Goal: Task Accomplishment & Management: Complete application form

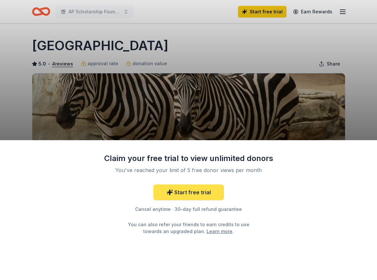
drag, startPoint x: 194, startPoint y: 188, endPoint x: 201, endPoint y: 184, distance: 7.6
click at [194, 188] on link "Start free trial" at bounding box center [188, 193] width 71 height 16
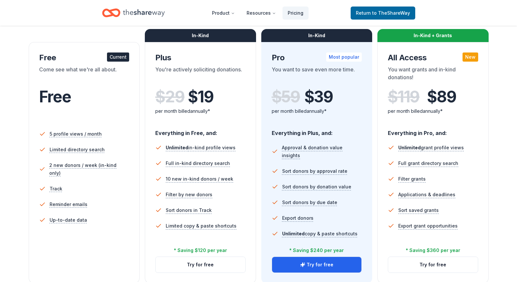
scroll to position [131, 0]
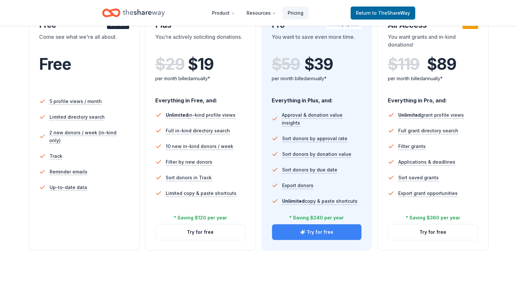
click at [320, 231] on button "Try for free" at bounding box center [317, 233] width 90 height 16
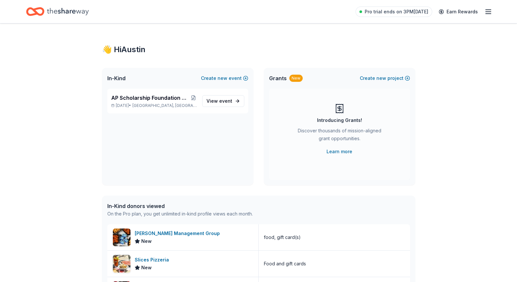
click at [80, 12] on icon "Home" at bounding box center [68, 11] width 42 height 7
click at [487, 12] on icon "button" at bounding box center [489, 12] width 8 height 8
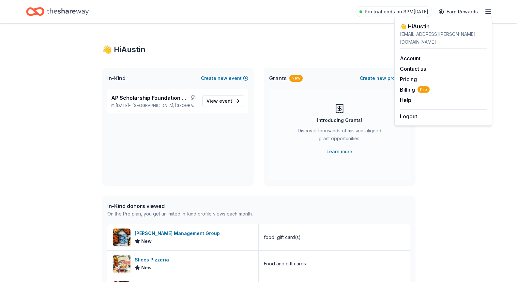
click at [513, 48] on div "👋 Hi Austin In-Kind Create new event AP Scholarship Foundation Casino Night & S…" at bounding box center [258, 252] width 517 height 456
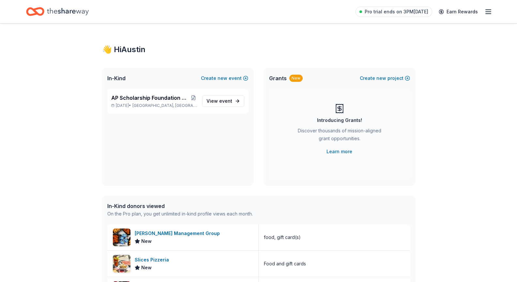
click at [76, 14] on icon "Home" at bounding box center [68, 11] width 42 height 13
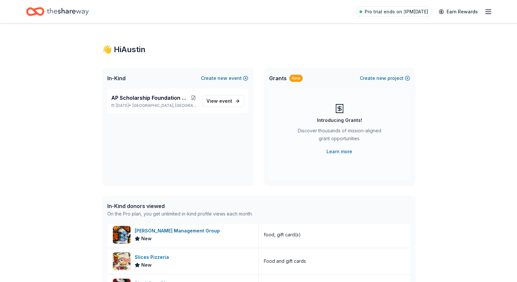
click at [490, 10] on icon "button" at bounding box center [489, 12] width 8 height 8
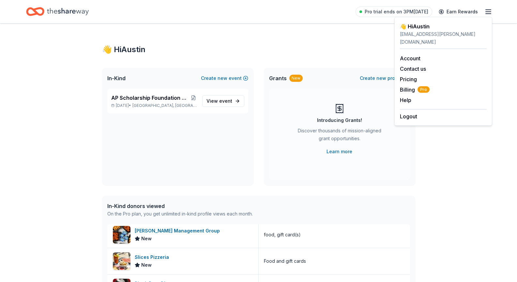
click at [212, 58] on div "👋 Hi Austin In-Kind Create new event AP Scholarship Foundation Casino Night & S…" at bounding box center [259, 252] width 334 height 456
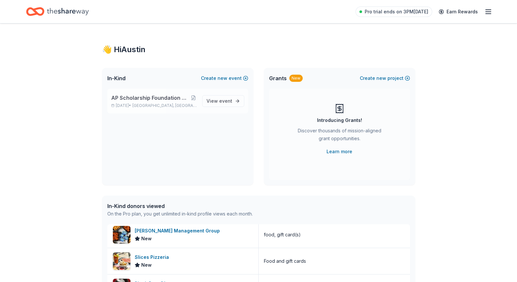
click at [161, 99] on span "AP Scholarship Foundation Casino Night & Silent Auction" at bounding box center [150, 98] width 79 height 8
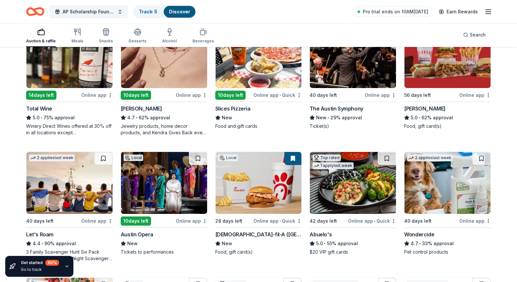
scroll to position [228, 0]
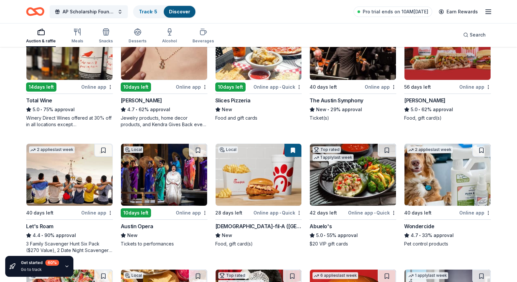
drag, startPoint x: 242, startPoint y: 132, endPoint x: 504, endPoint y: 151, distance: 262.8
click at [504, 151] on div "265 results in Austin, TX Application deadlines 1 this month 52 in October 211 …" at bounding box center [258, 125] width 517 height 613
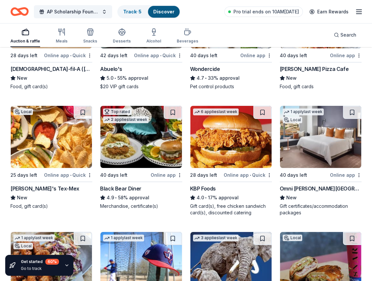
scroll to position [539, 0]
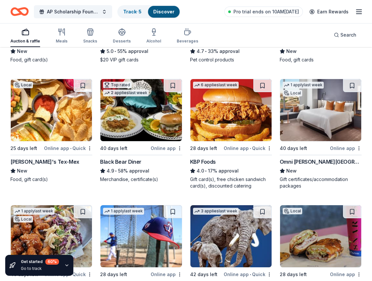
click at [244, 39] on div "Auction & raffle Meals Snacks Desserts Alcohol Beverages Search" at bounding box center [186, 35] width 352 height 24
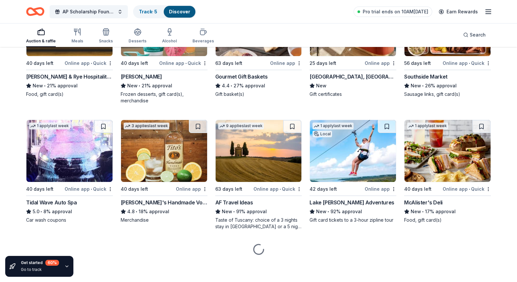
scroll to position [1284, 0]
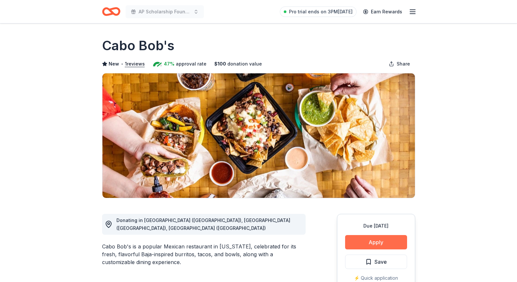
click at [384, 239] on button "Apply" at bounding box center [376, 242] width 62 height 14
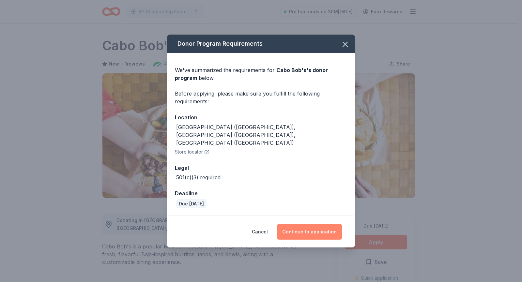
click at [304, 224] on button "Continue to application" at bounding box center [309, 232] width 65 height 16
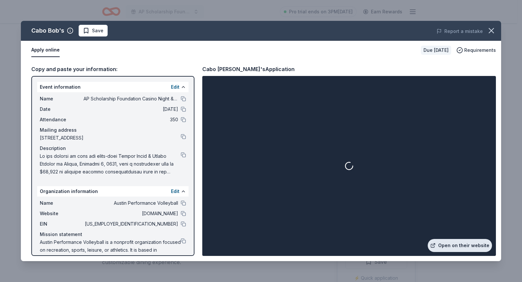
click at [448, 244] on link "Open on their website" at bounding box center [460, 245] width 64 height 13
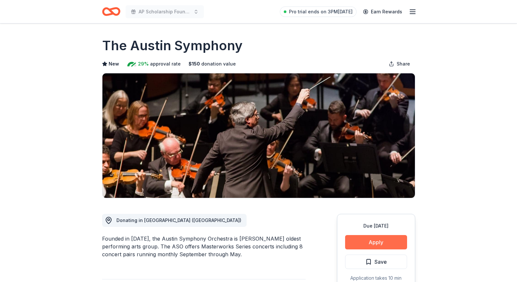
click at [362, 239] on button "Apply" at bounding box center [376, 242] width 62 height 14
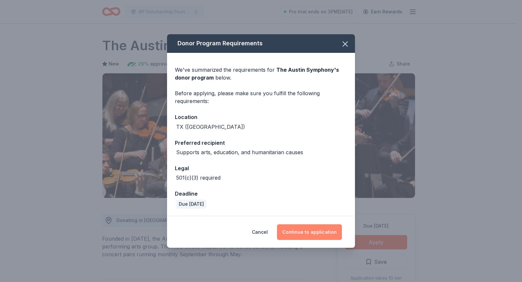
click at [309, 230] on button "Continue to application" at bounding box center [309, 233] width 65 height 16
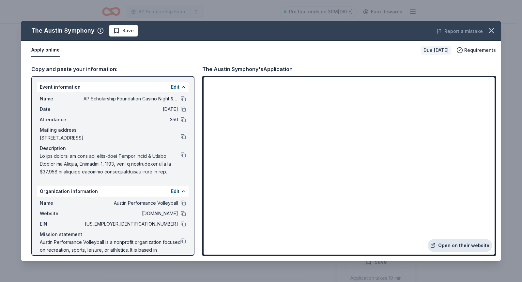
click at [440, 243] on link "Open on their website" at bounding box center [460, 245] width 64 height 13
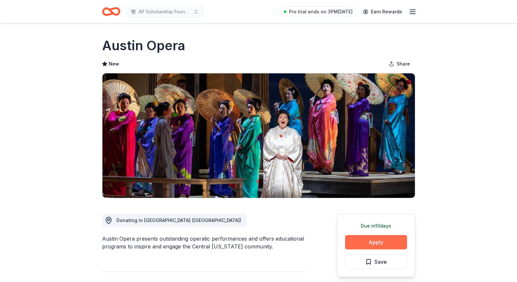
click at [366, 244] on button "Apply" at bounding box center [376, 242] width 62 height 14
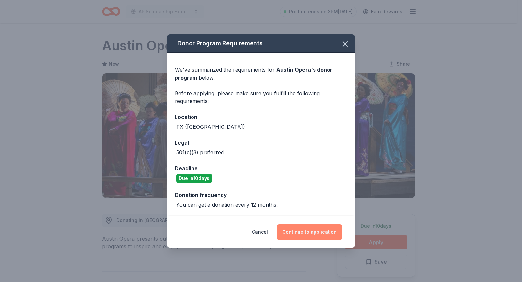
click at [329, 233] on button "Continue to application" at bounding box center [309, 233] width 65 height 16
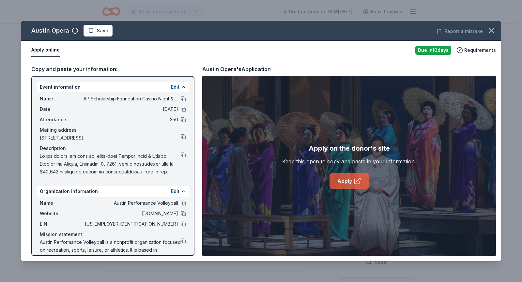
click at [345, 180] on link "Apply" at bounding box center [349, 181] width 39 height 16
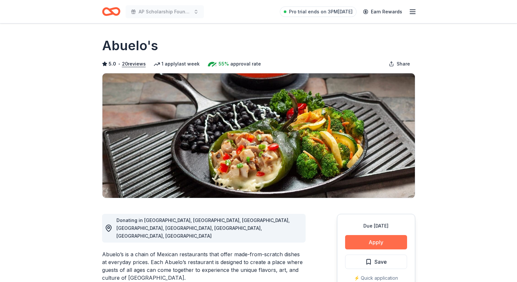
click at [373, 244] on button "Apply" at bounding box center [376, 242] width 62 height 14
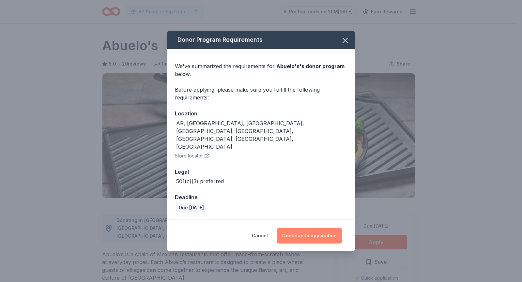
click at [332, 228] on button "Continue to application" at bounding box center [309, 236] width 65 height 16
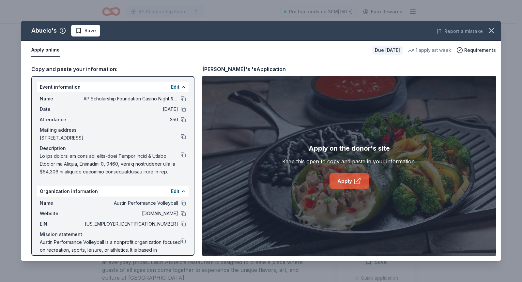
click at [345, 183] on link "Apply" at bounding box center [349, 181] width 39 height 16
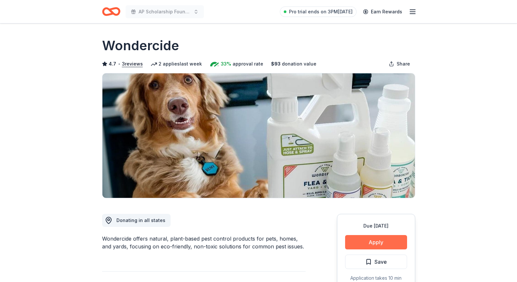
click at [373, 242] on button "Apply" at bounding box center [376, 242] width 62 height 14
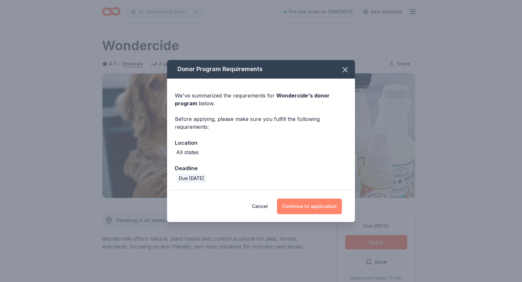
click at [324, 204] on button "Continue to application" at bounding box center [309, 207] width 65 height 16
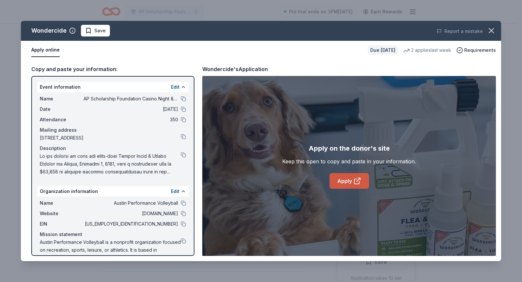
click at [347, 181] on link "Apply" at bounding box center [349, 181] width 39 height 16
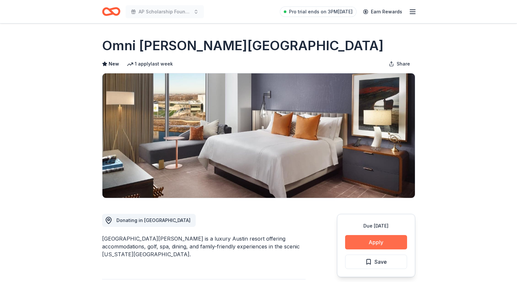
click at [368, 241] on button "Apply" at bounding box center [376, 242] width 62 height 14
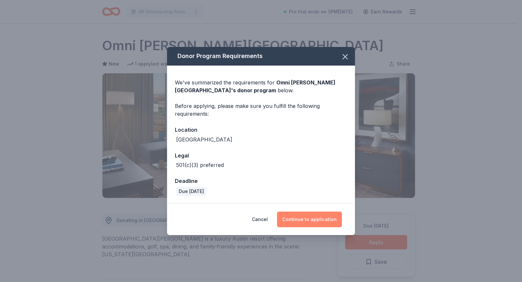
click at [333, 216] on button "Continue to application" at bounding box center [309, 220] width 65 height 16
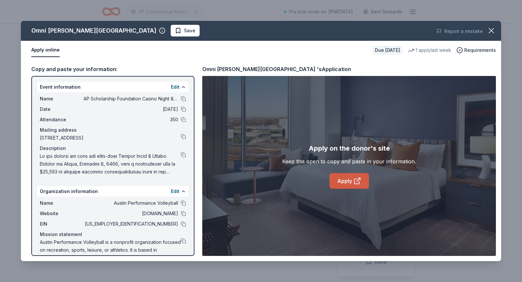
click at [343, 181] on link "Apply" at bounding box center [349, 181] width 39 height 16
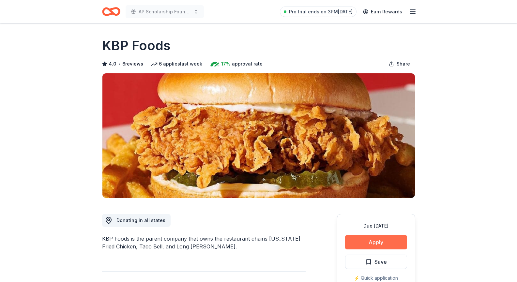
click at [372, 241] on button "Apply" at bounding box center [376, 242] width 62 height 14
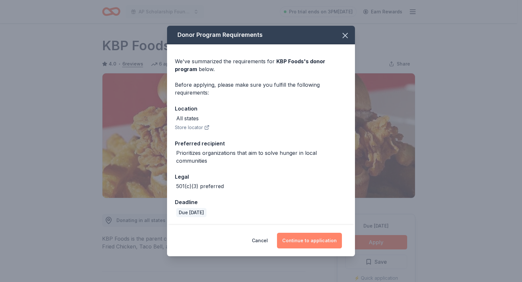
click at [322, 238] on button "Continue to application" at bounding box center [309, 241] width 65 height 16
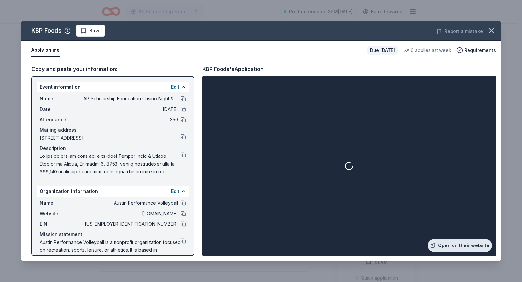
click at [372, 245] on link "Open on their website" at bounding box center [460, 245] width 64 height 13
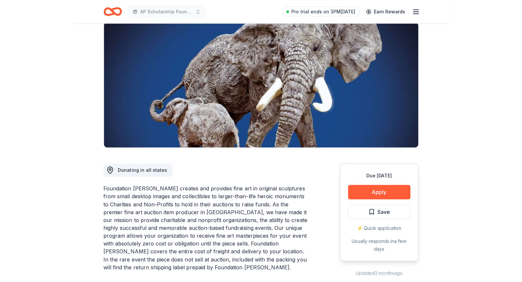
scroll to position [98, 0]
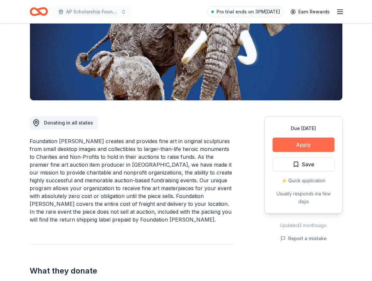
click at [287, 142] on button "Apply" at bounding box center [304, 144] width 62 height 14
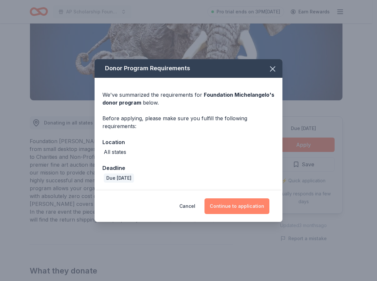
click at [243, 211] on button "Continue to application" at bounding box center [237, 206] width 65 height 16
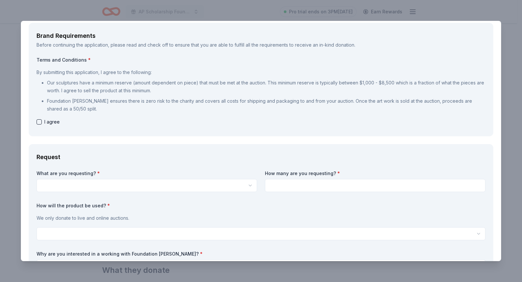
scroll to position [0, 0]
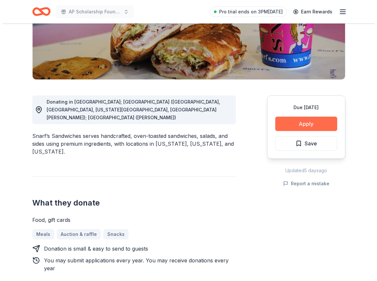
scroll to position [98, 0]
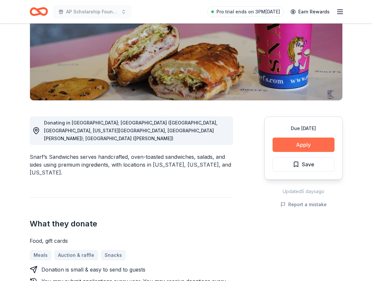
click at [295, 146] on button "Apply" at bounding box center [304, 144] width 62 height 14
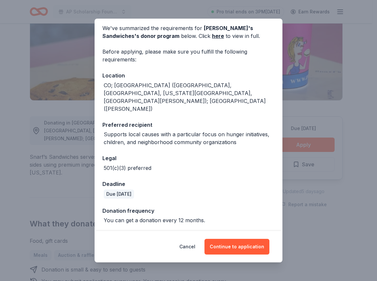
scroll to position [37, 0]
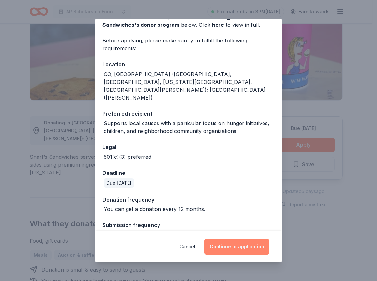
click at [220, 244] on button "Continue to application" at bounding box center [237, 247] width 65 height 16
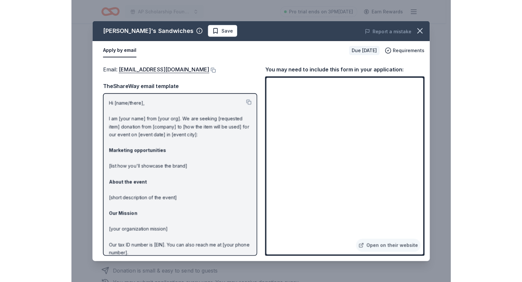
scroll to position [30, 0]
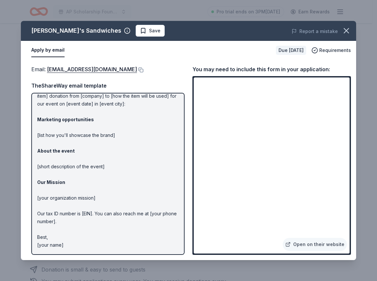
drag, startPoint x: 223, startPoint y: 29, endPoint x: 221, endPoint y: 24, distance: 6.3
click at [221, 24] on div "[PERSON_NAME]'s Sandwiches Save Report a mistake" at bounding box center [189, 31] width 336 height 20
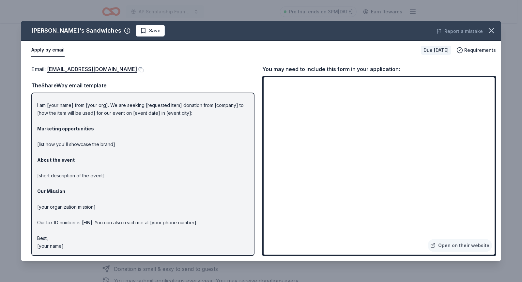
scroll to position [13, 0]
click at [144, 165] on p "Hi [name/there], I am [your name] from [your org]. We are seeking [requested it…" at bounding box center [143, 168] width 212 height 165
drag, startPoint x: 105, startPoint y: 174, endPoint x: 98, endPoint y: 174, distance: 6.9
click at [104, 174] on p "Hi [name/there], I am [your name] from [your org]. We are seeking [requested it…" at bounding box center [143, 168] width 212 height 165
click at [96, 173] on p "Hi [name/there], I am [your name] from [your org]. We are seeking [requested it…" at bounding box center [143, 168] width 212 height 165
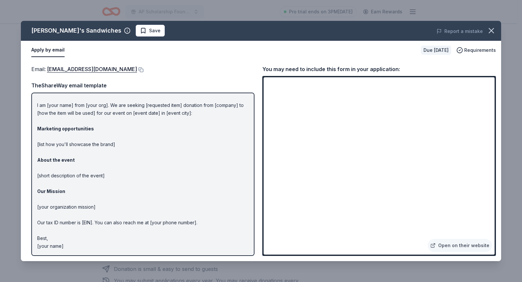
drag, startPoint x: 76, startPoint y: 206, endPoint x: 80, endPoint y: 207, distance: 4.1
click at [76, 206] on p "Hi [name/there], I am [your name] from [your org]. We are seeking [requested it…" at bounding box center [143, 168] width 212 height 165
click at [89, 227] on p "Hi [name/there], I am [your name] from [your org]. We are seeking [requested it…" at bounding box center [143, 168] width 212 height 165
click at [137, 71] on button at bounding box center [140, 69] width 7 height 5
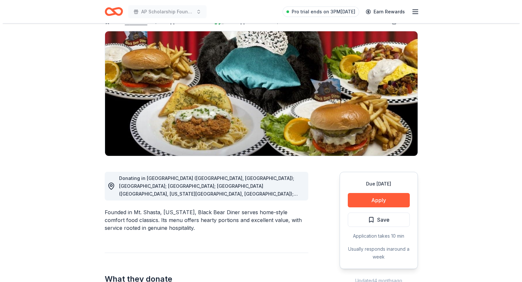
scroll to position [65, 0]
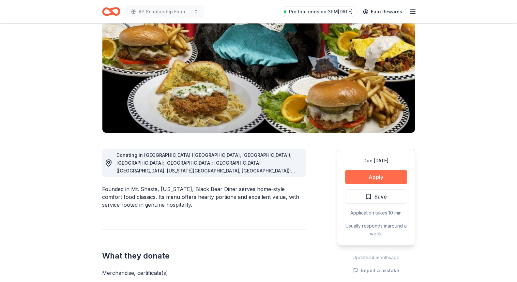
click at [365, 179] on button "Apply" at bounding box center [376, 177] width 62 height 14
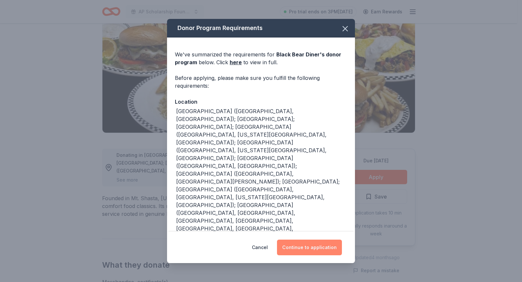
click at [303, 247] on button "Continue to application" at bounding box center [309, 248] width 65 height 16
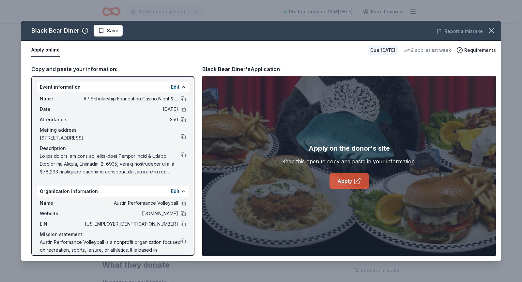
click at [350, 181] on link "Apply" at bounding box center [349, 181] width 39 height 16
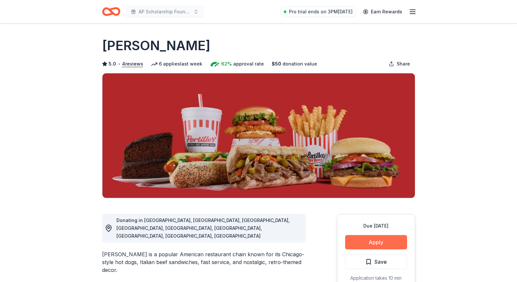
click at [364, 241] on button "Apply" at bounding box center [376, 242] width 62 height 14
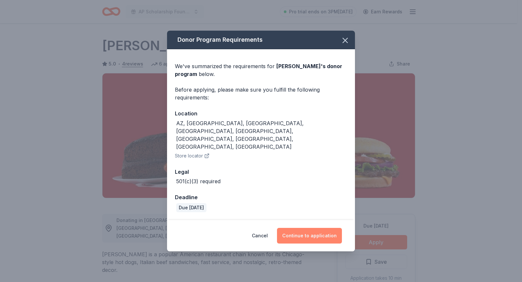
click at [299, 228] on button "Continue to application" at bounding box center [309, 236] width 65 height 16
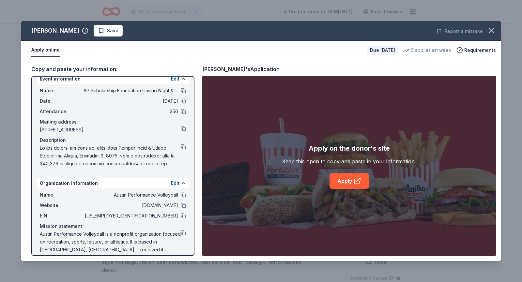
scroll to position [14, 0]
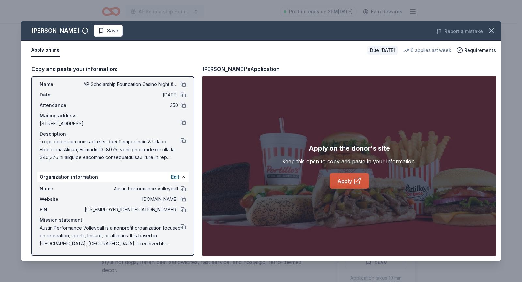
click at [342, 180] on link "Apply" at bounding box center [349, 181] width 39 height 16
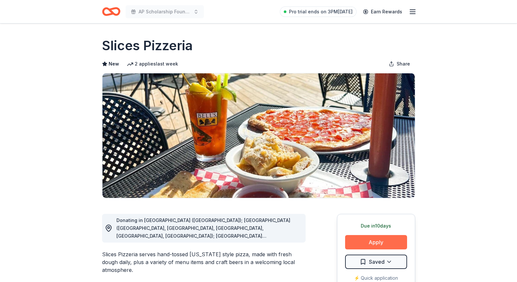
click at [370, 240] on button "Apply" at bounding box center [376, 242] width 62 height 14
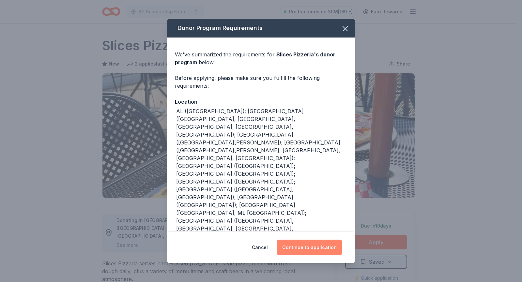
click at [307, 243] on button "Continue to application" at bounding box center [309, 248] width 65 height 16
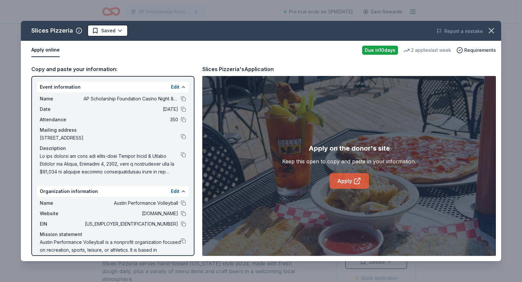
click at [353, 183] on link "Apply" at bounding box center [349, 181] width 39 height 16
